Goal: Information Seeking & Learning: Learn about a topic

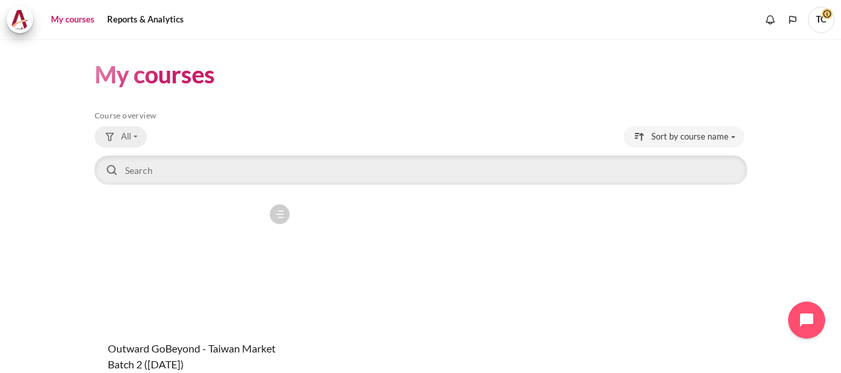
click at [132, 141] on button "All" at bounding box center [121, 136] width 52 height 21
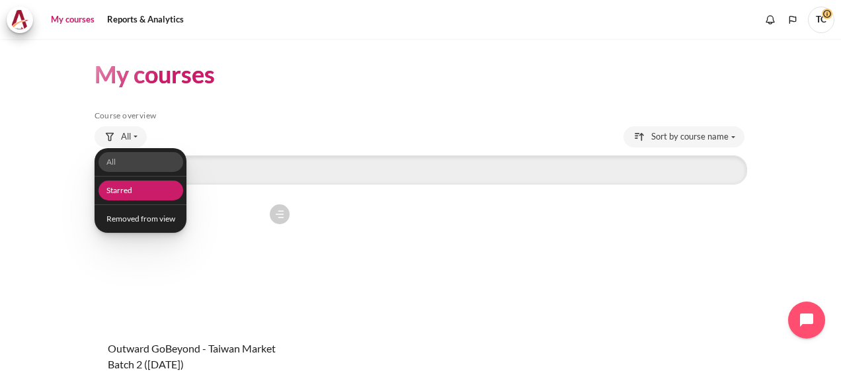
click at [118, 192] on link "Starred" at bounding box center [140, 191] width 85 height 21
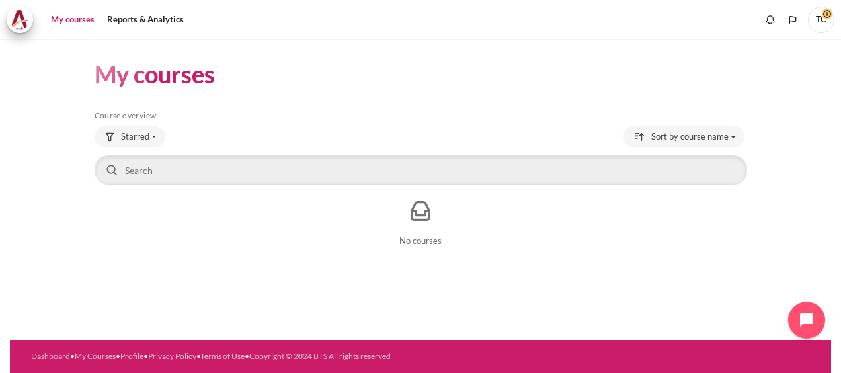
click at [823, 16] on span "TC" at bounding box center [821, 18] width 26 height 11
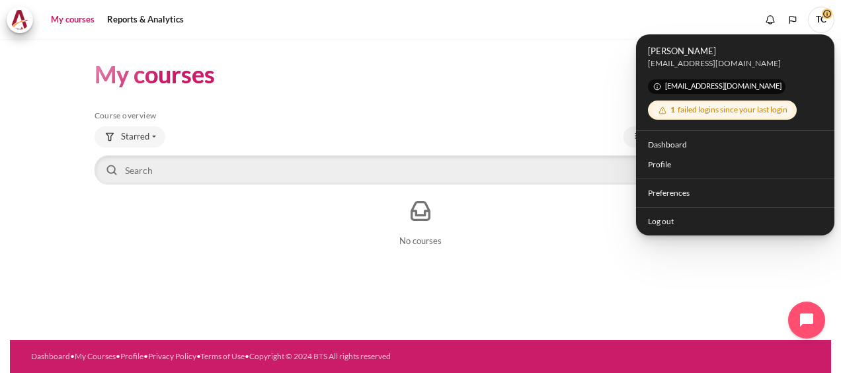
click at [668, 90] on span "[EMAIL_ADDRESS][DOMAIN_NAME]" at bounding box center [717, 86] width 138 height 15
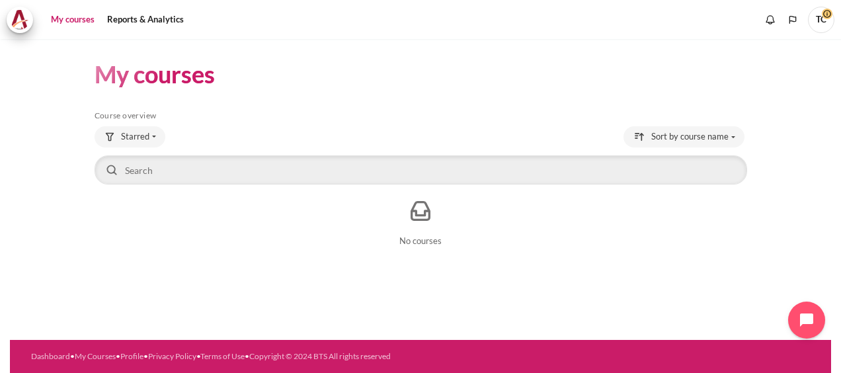
click at [823, 24] on span "TC" at bounding box center [821, 20] width 26 height 26
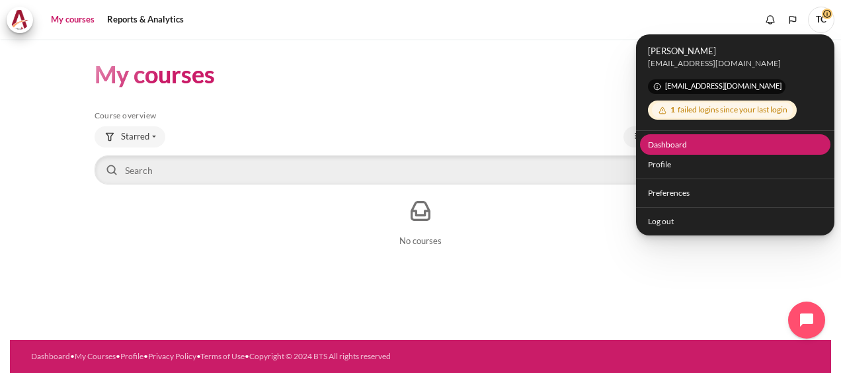
click at [672, 149] on link "Dashboard" at bounding box center [735, 144] width 191 height 21
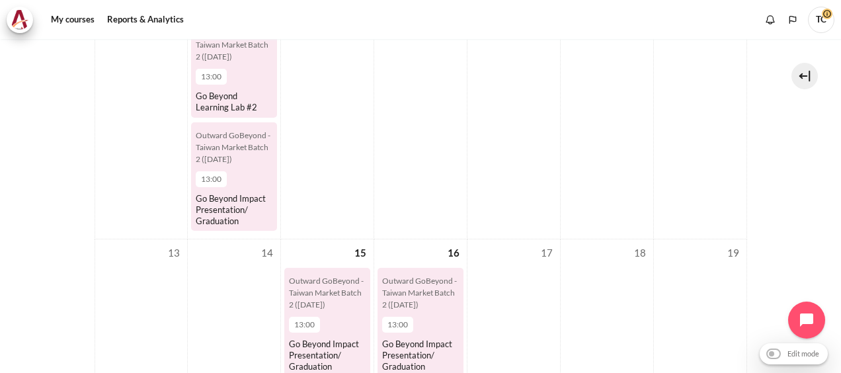
scroll to position [381, 0]
click at [222, 89] on li "Outward GoBeyond - Taiwan Market Batch 2 (Sep 2025) 13:00 Go Beyond Learning La…" at bounding box center [234, 70] width 86 height 98
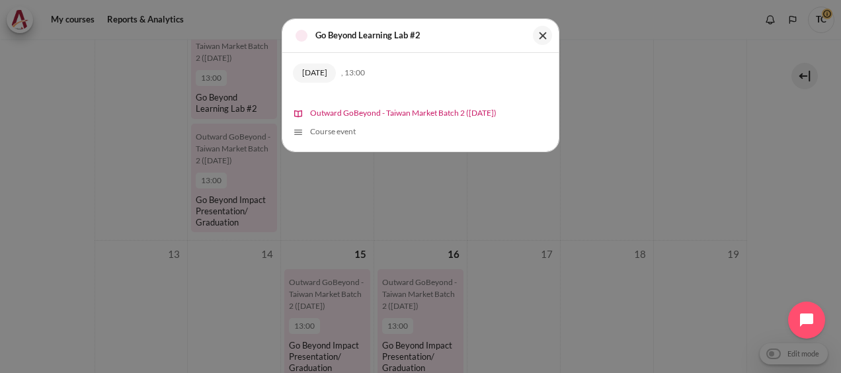
click at [394, 113] on span "Outward GoBeyond - Taiwan Market Batch 2 ([DATE])" at bounding box center [403, 113] width 186 height 10
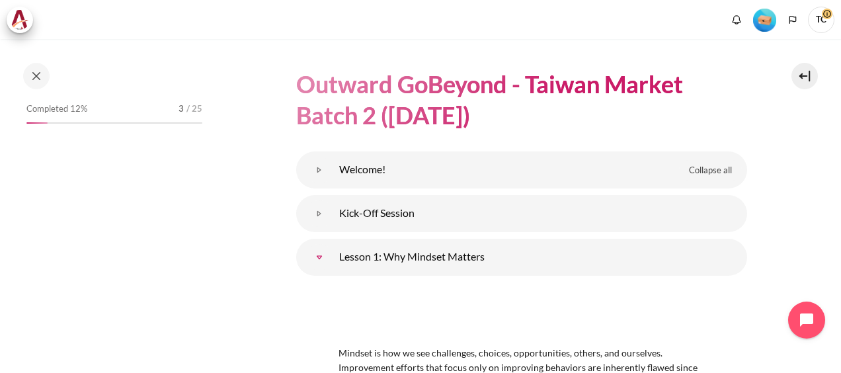
scroll to position [64, 0]
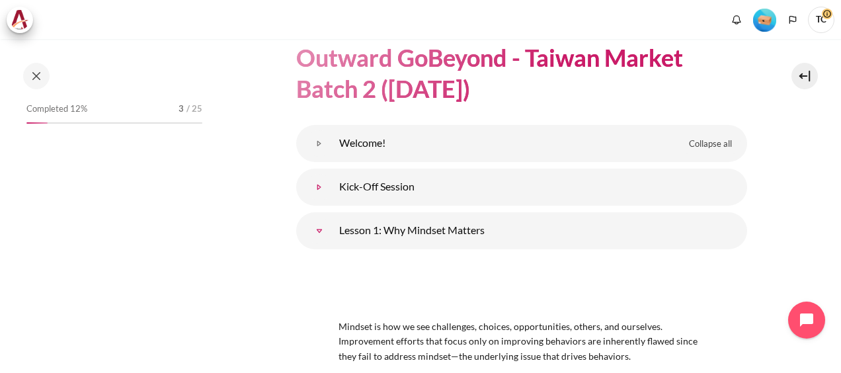
click at [333, 183] on link "Kick-Off Session" at bounding box center [319, 187] width 26 height 26
click at [317, 185] on link "Kick-Off Session" at bounding box center [319, 187] width 26 height 26
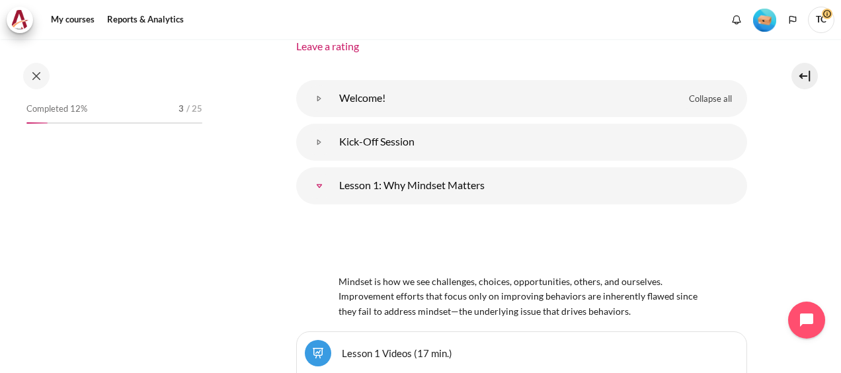
scroll to position [183, 0]
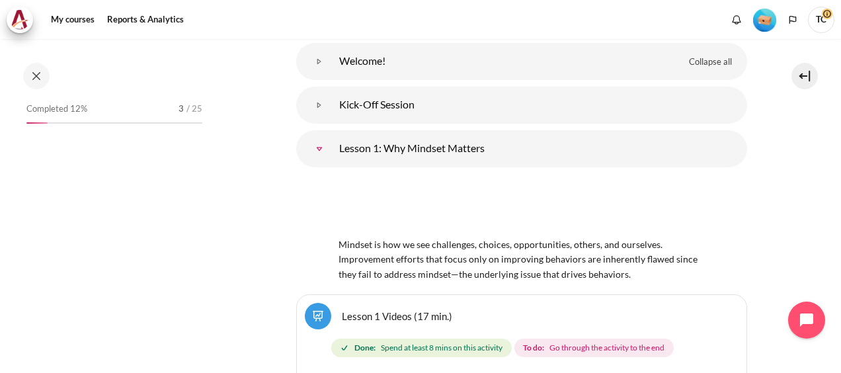
click at [321, 148] on link "Lesson 1: Why Mindset Matters" at bounding box center [319, 149] width 26 height 26
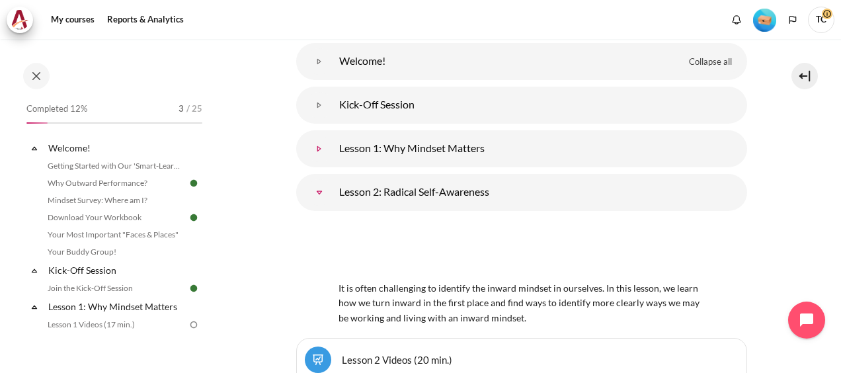
click at [333, 153] on link "Lesson 1: Why Mindset Matters" at bounding box center [319, 149] width 26 height 26
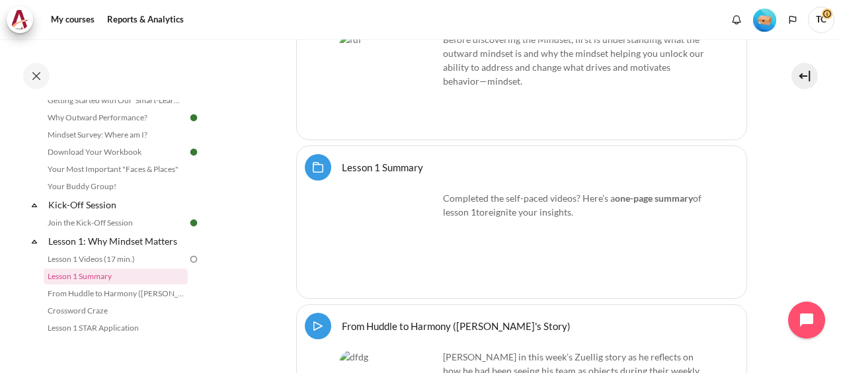
scroll to position [523, 0]
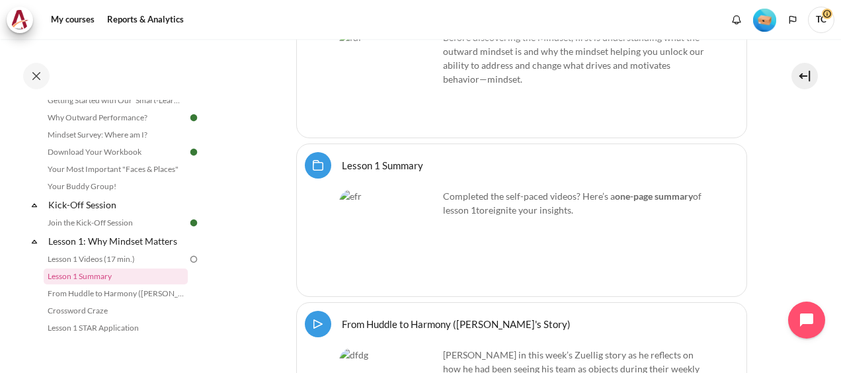
click at [418, 259] on img "Content" at bounding box center [388, 238] width 99 height 99
click at [400, 164] on link "Lesson 1 Summary Folder" at bounding box center [382, 165] width 81 height 13
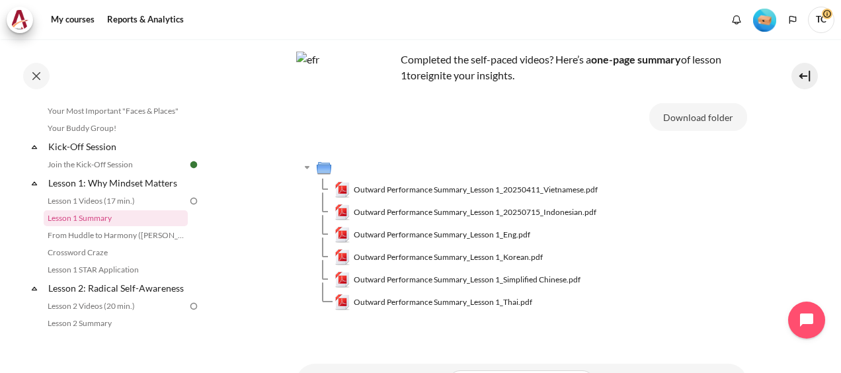
scroll to position [81, 0]
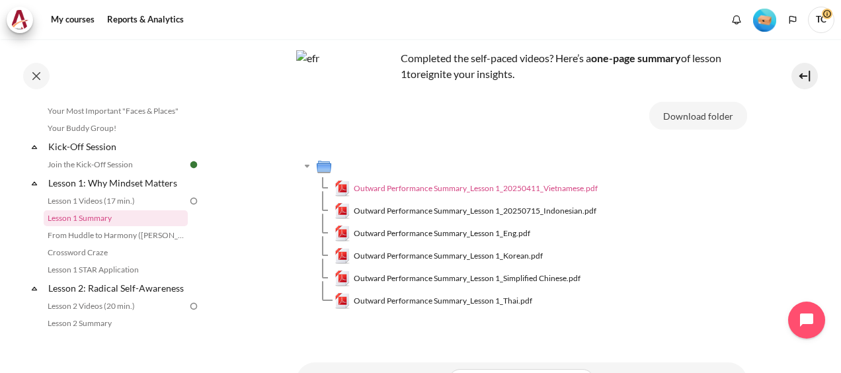
click at [362, 189] on span "Outward Performance Summary_Lesson 1_20250411_Vietnamese.pdf" at bounding box center [476, 189] width 244 height 12
click at [417, 188] on span "Outward Performance Summary_Lesson 1_20250411_Vietnamese.pdf" at bounding box center [476, 189] width 244 height 12
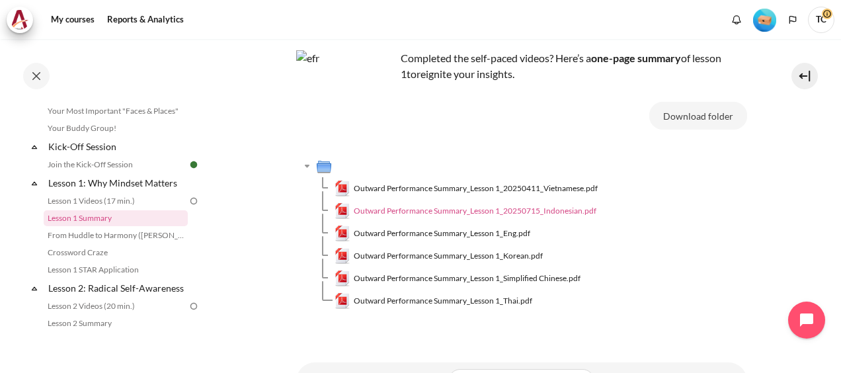
click at [386, 208] on span "Outward Performance Summary_Lesson 1_20250715_Indonesian.pdf" at bounding box center [475, 211] width 243 height 12
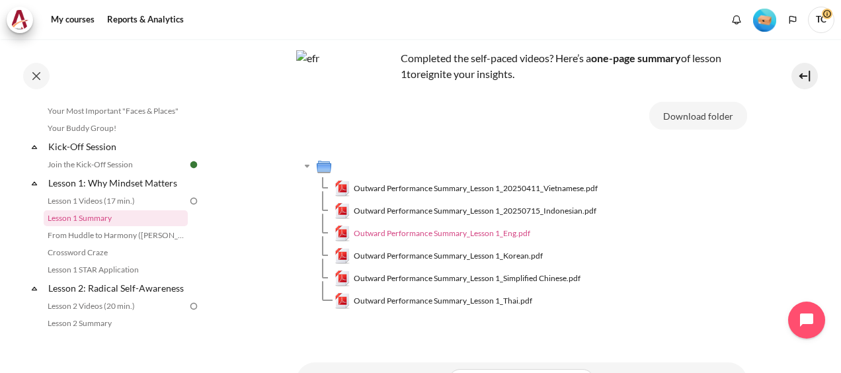
click at [439, 236] on span "Outward Performance Summary_Lesson 1_Eng.pdf" at bounding box center [442, 233] width 177 height 12
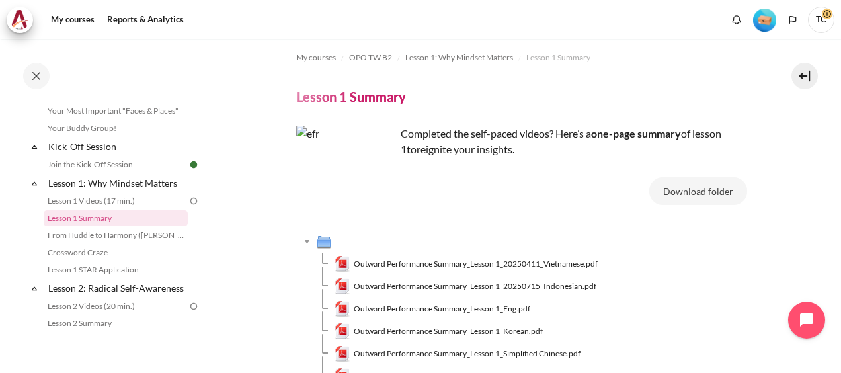
scroll to position [0, 0]
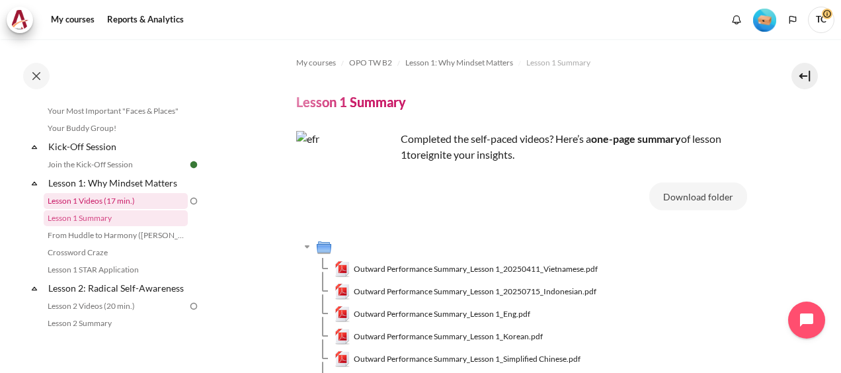
click at [115, 194] on link "Lesson 1 Videos (17 min.)" at bounding box center [116, 201] width 144 height 16
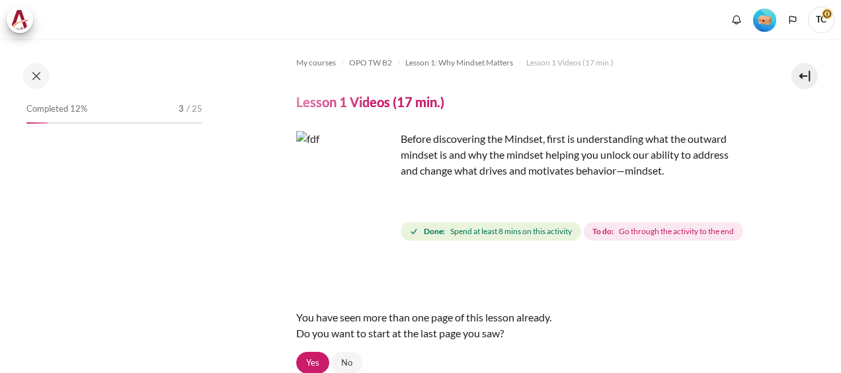
click at [380, 200] on img "Content" at bounding box center [345, 180] width 99 height 99
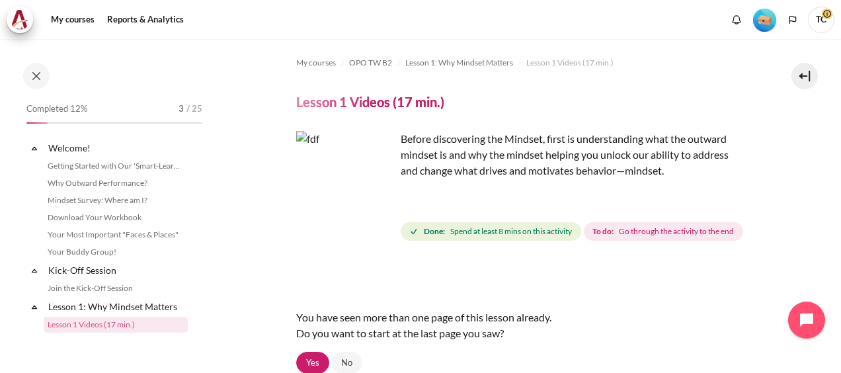
scroll to position [106, 0]
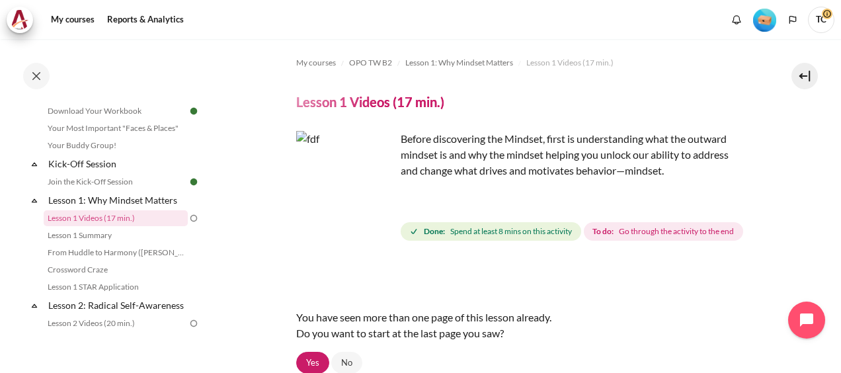
click at [374, 207] on img "Content" at bounding box center [345, 180] width 99 height 99
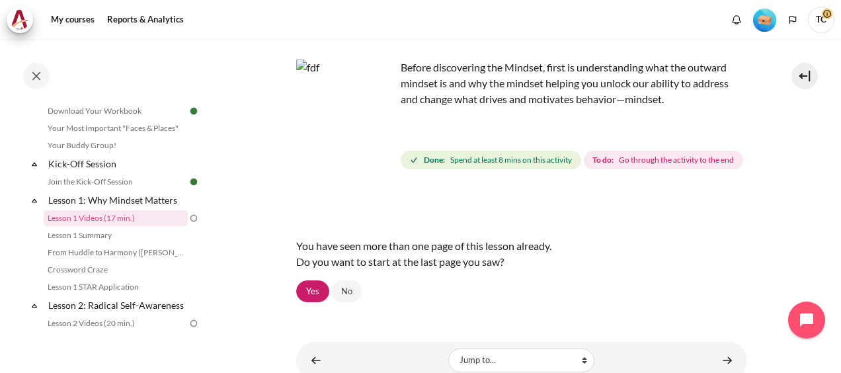
scroll to position [57, 0]
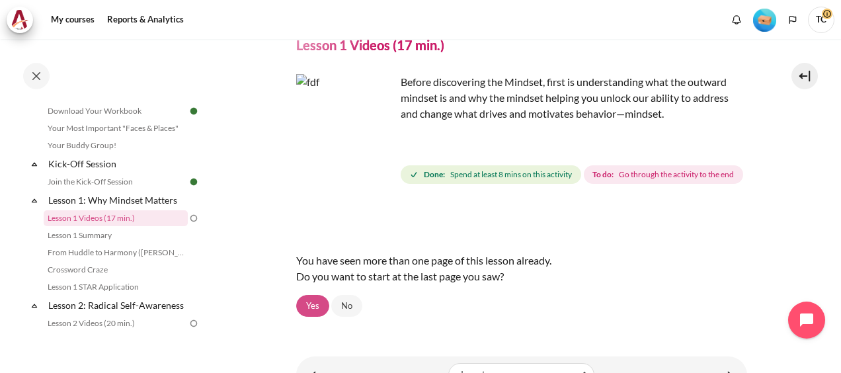
click at [313, 317] on link "Yes" at bounding box center [312, 306] width 33 height 22
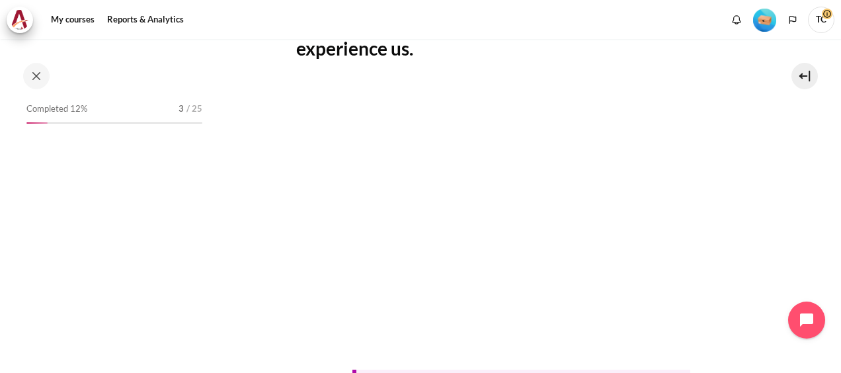
scroll to position [106, 0]
